Goal: Find specific page/section: Find specific page/section

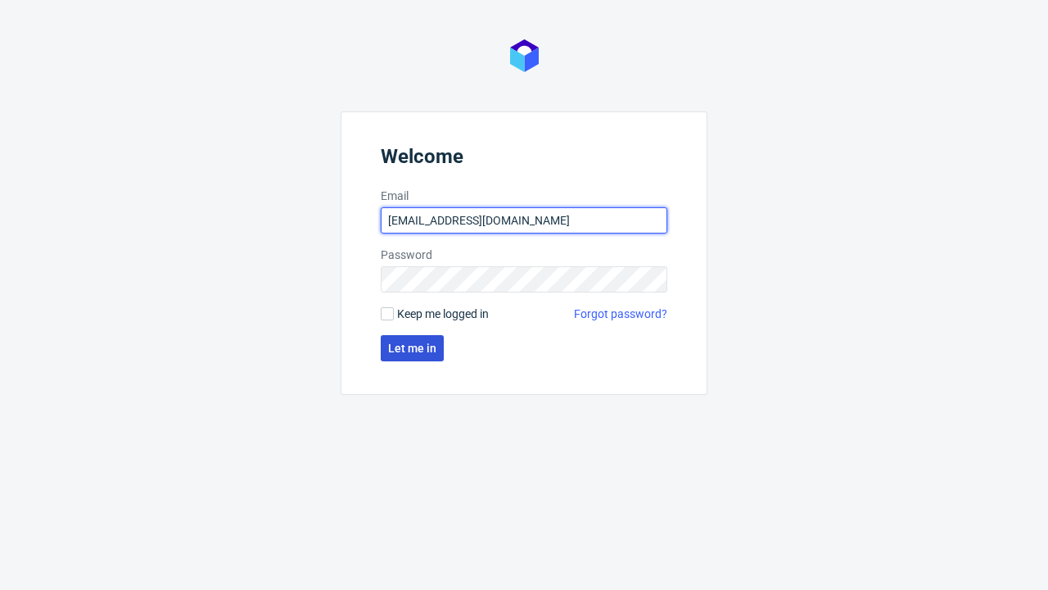
type input "[EMAIL_ADDRESS][DOMAIN_NAME]"
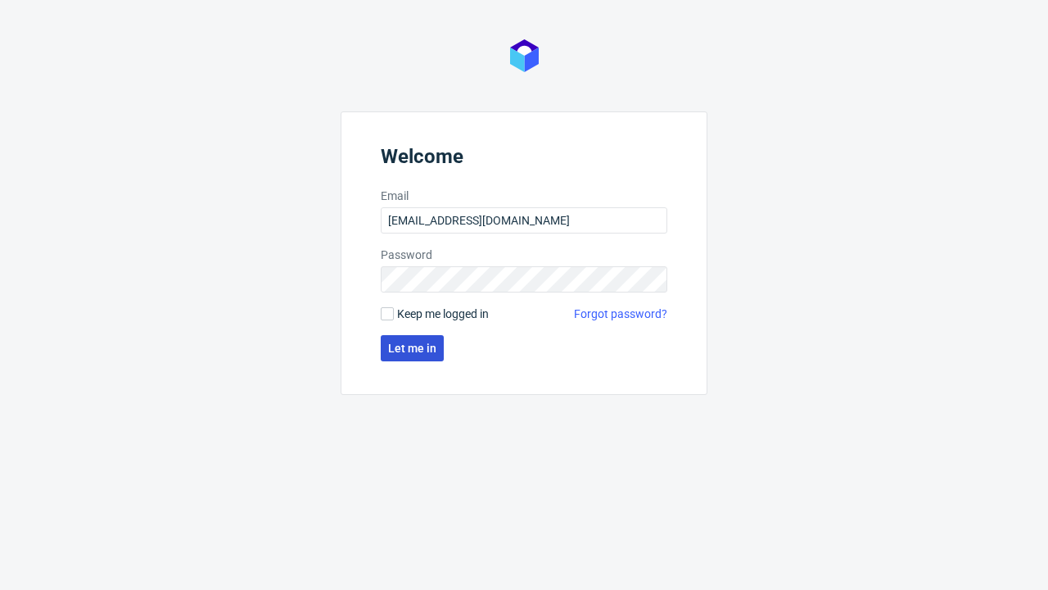
click at [412, 348] on span "Let me in" at bounding box center [412, 347] width 48 height 11
